Goal: Information Seeking & Learning: Learn about a topic

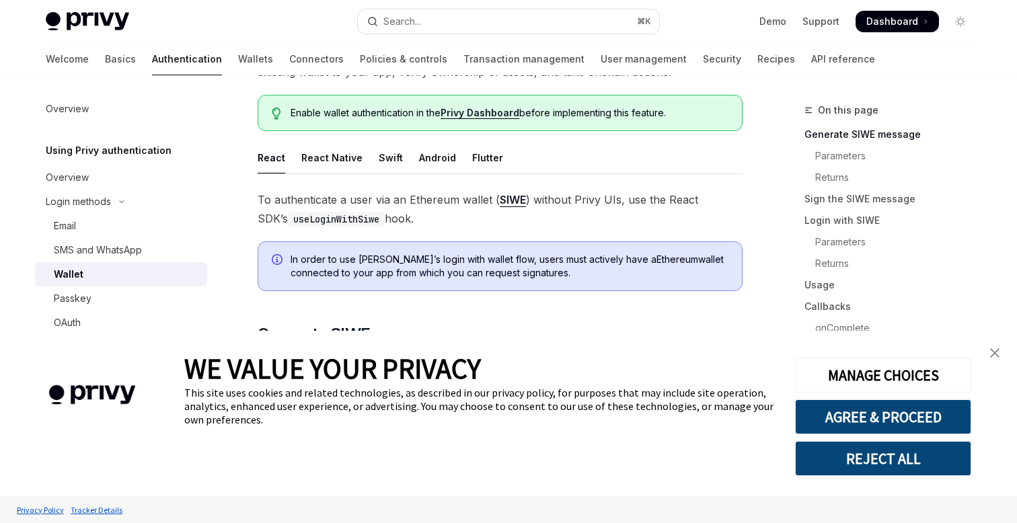
scroll to position [158, 0]
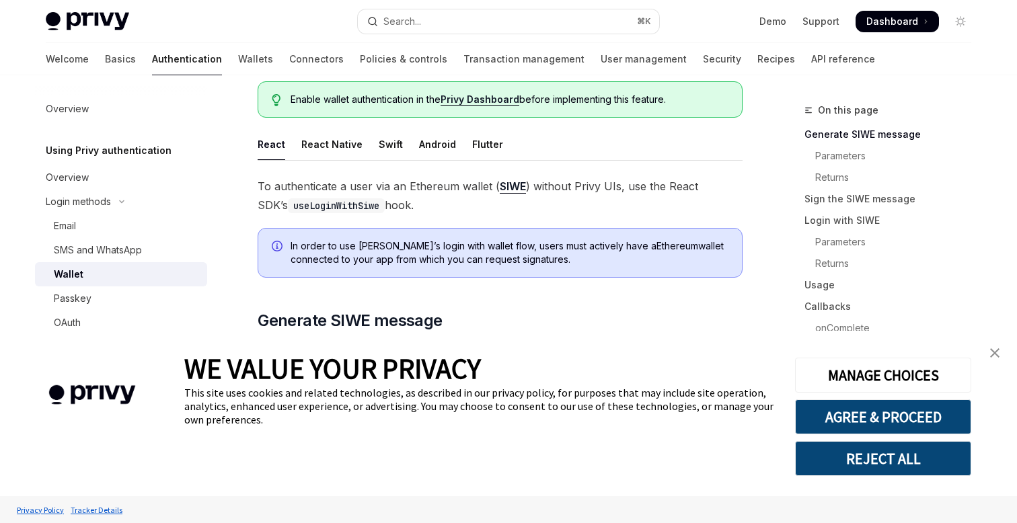
click at [511, 185] on link "SIWE" at bounding box center [513, 187] width 26 height 14
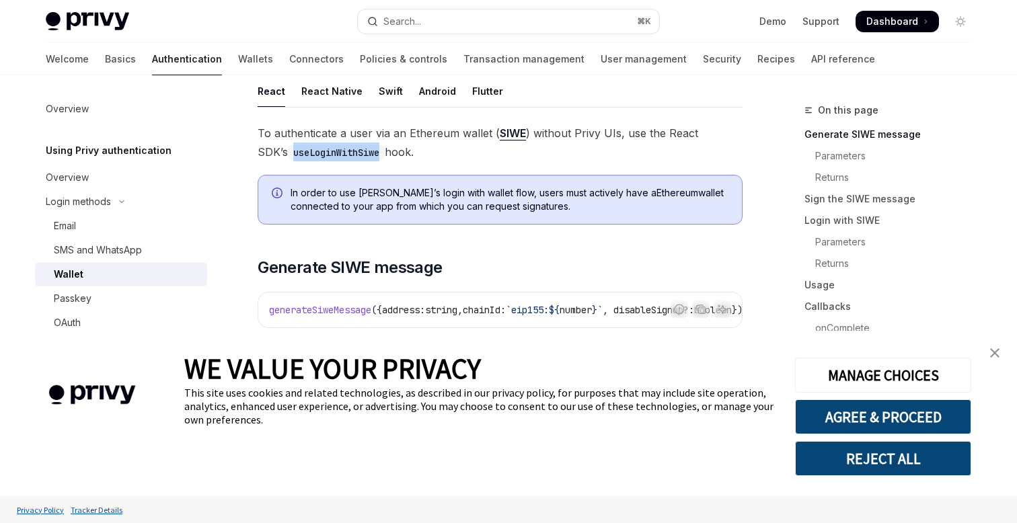
scroll to position [227, 0]
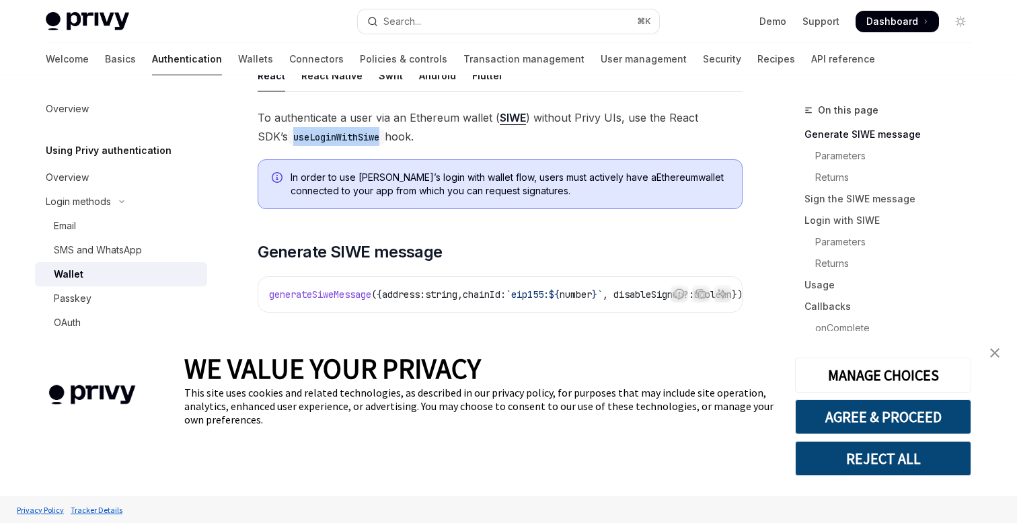
click at [997, 356] on img "close banner" at bounding box center [994, 352] width 9 height 9
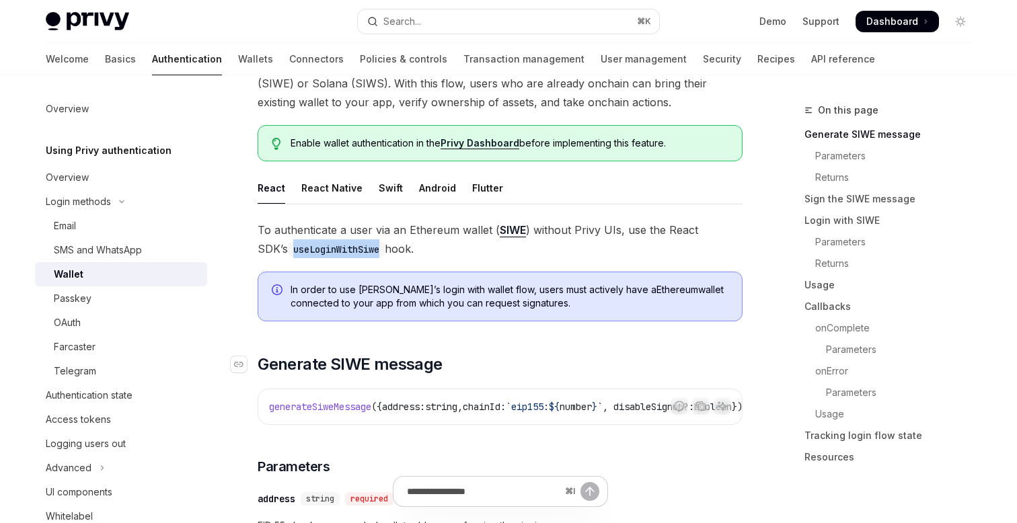
scroll to position [108, 0]
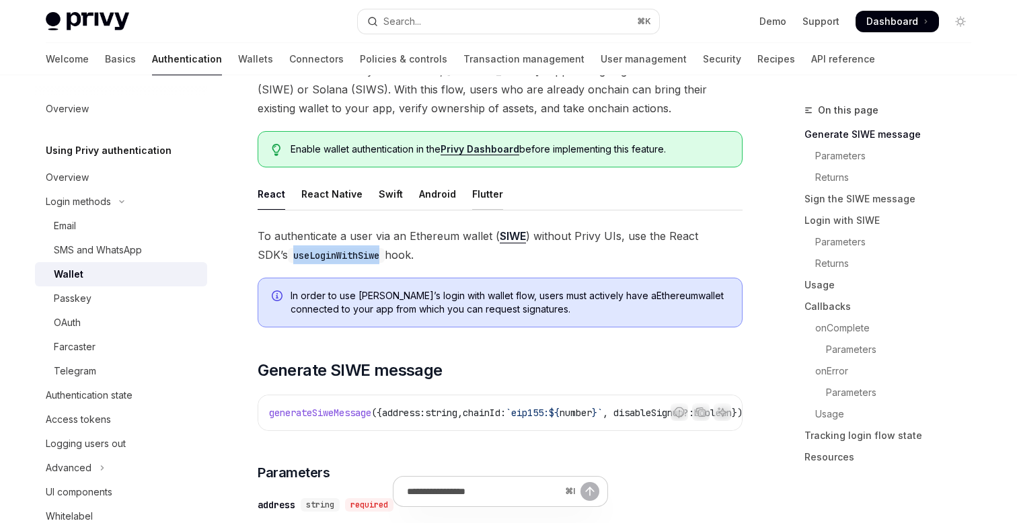
click at [480, 193] on div "Flutter" at bounding box center [487, 194] width 31 height 32
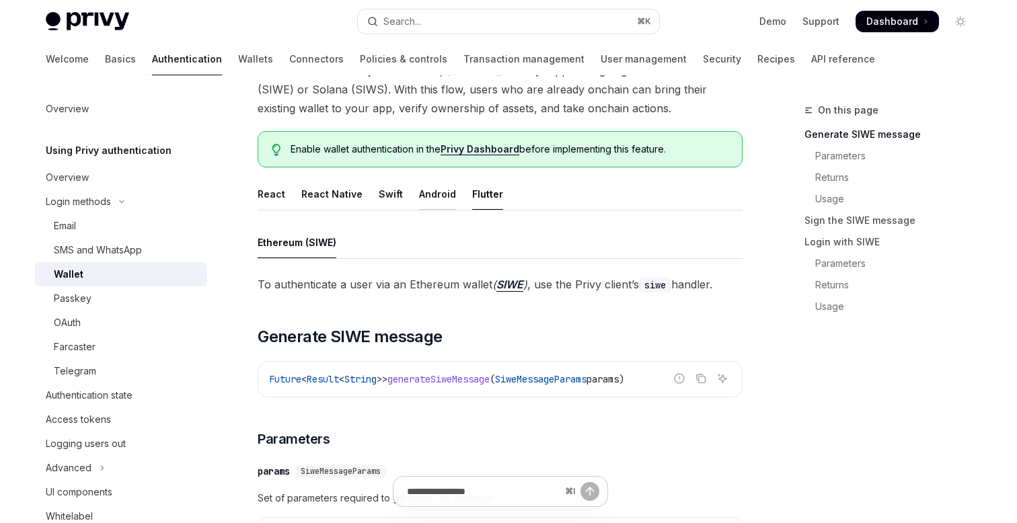
click at [444, 196] on div "Android" at bounding box center [437, 194] width 37 height 32
click at [472, 196] on div "Flutter" at bounding box center [487, 194] width 31 height 32
click at [276, 197] on div "React" at bounding box center [272, 194] width 28 height 32
type textarea "*"
